Goal: Check status: Check status

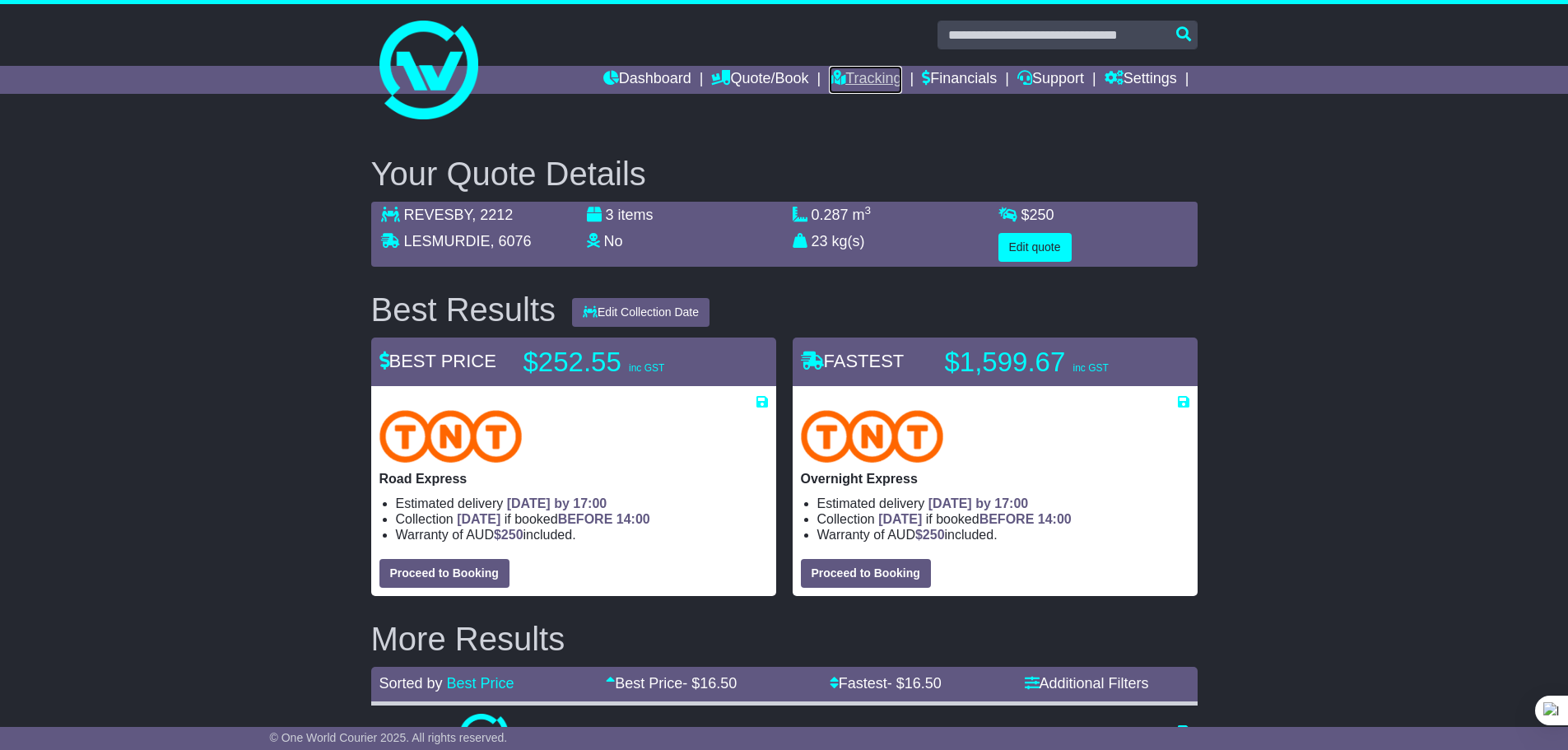
click at [848, 76] on link "Tracking" at bounding box center [864, 80] width 72 height 28
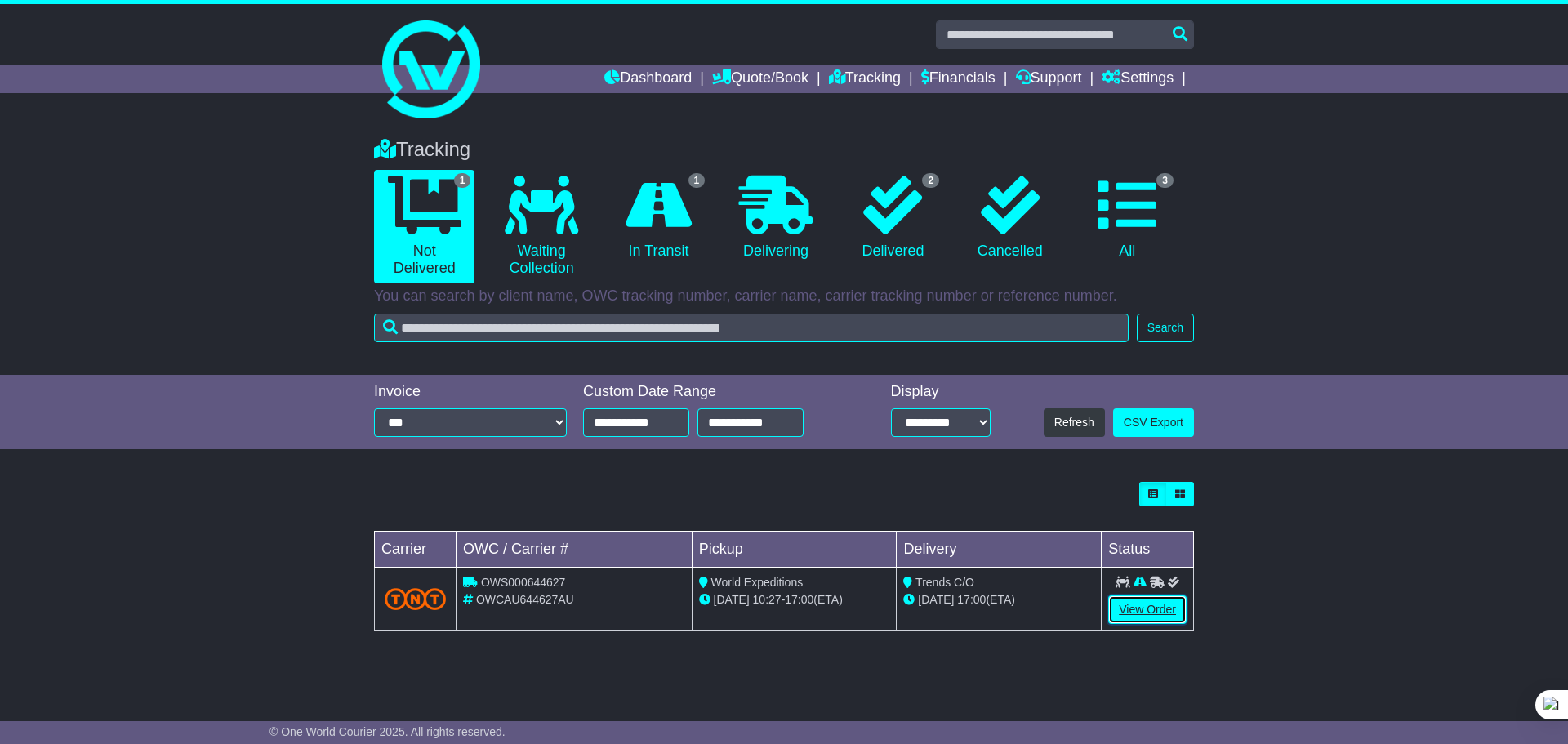
click at [1136, 602] on link "View Order" at bounding box center [1147, 609] width 79 height 28
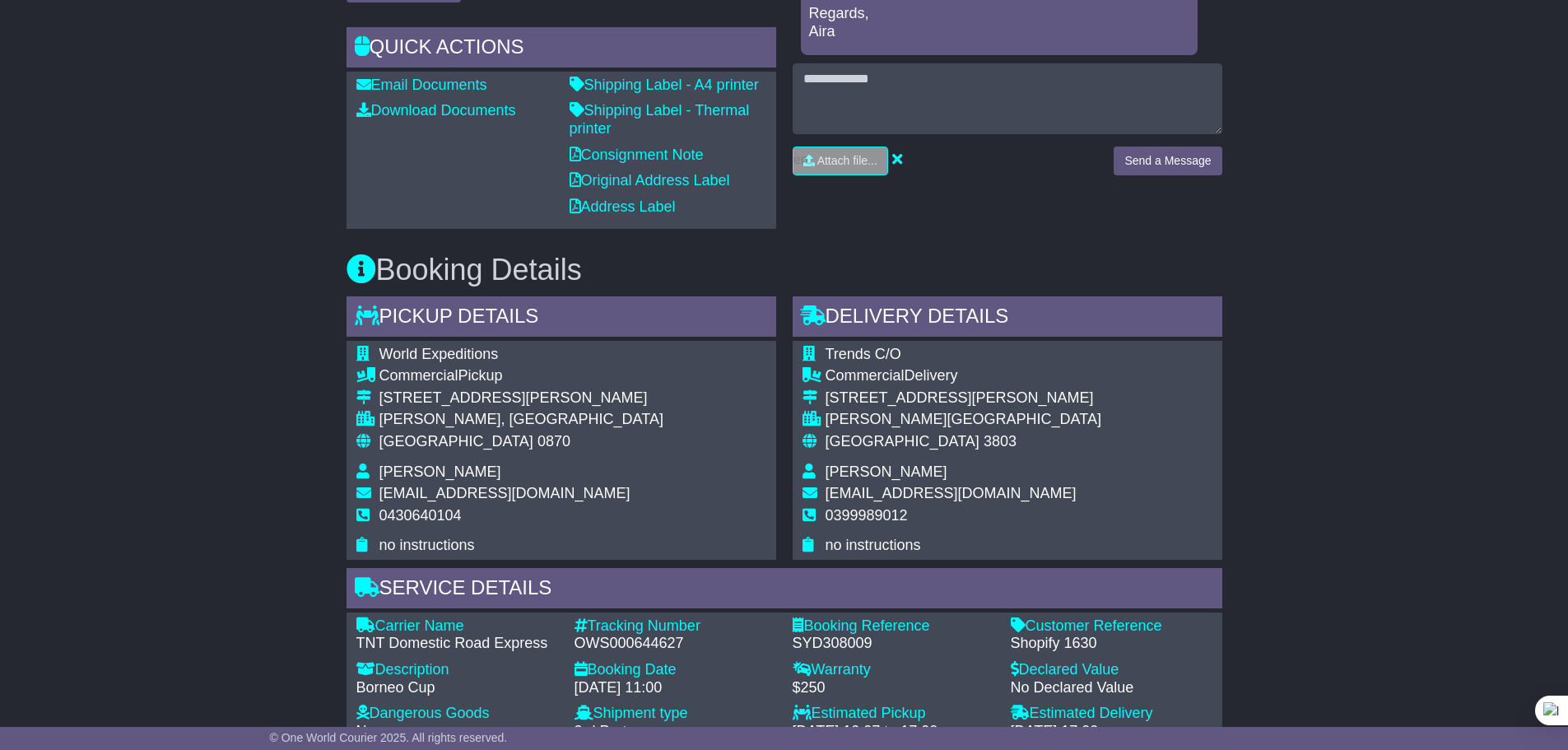
scroll to position [604, 0]
